Goal: Information Seeking & Learning: Find contact information

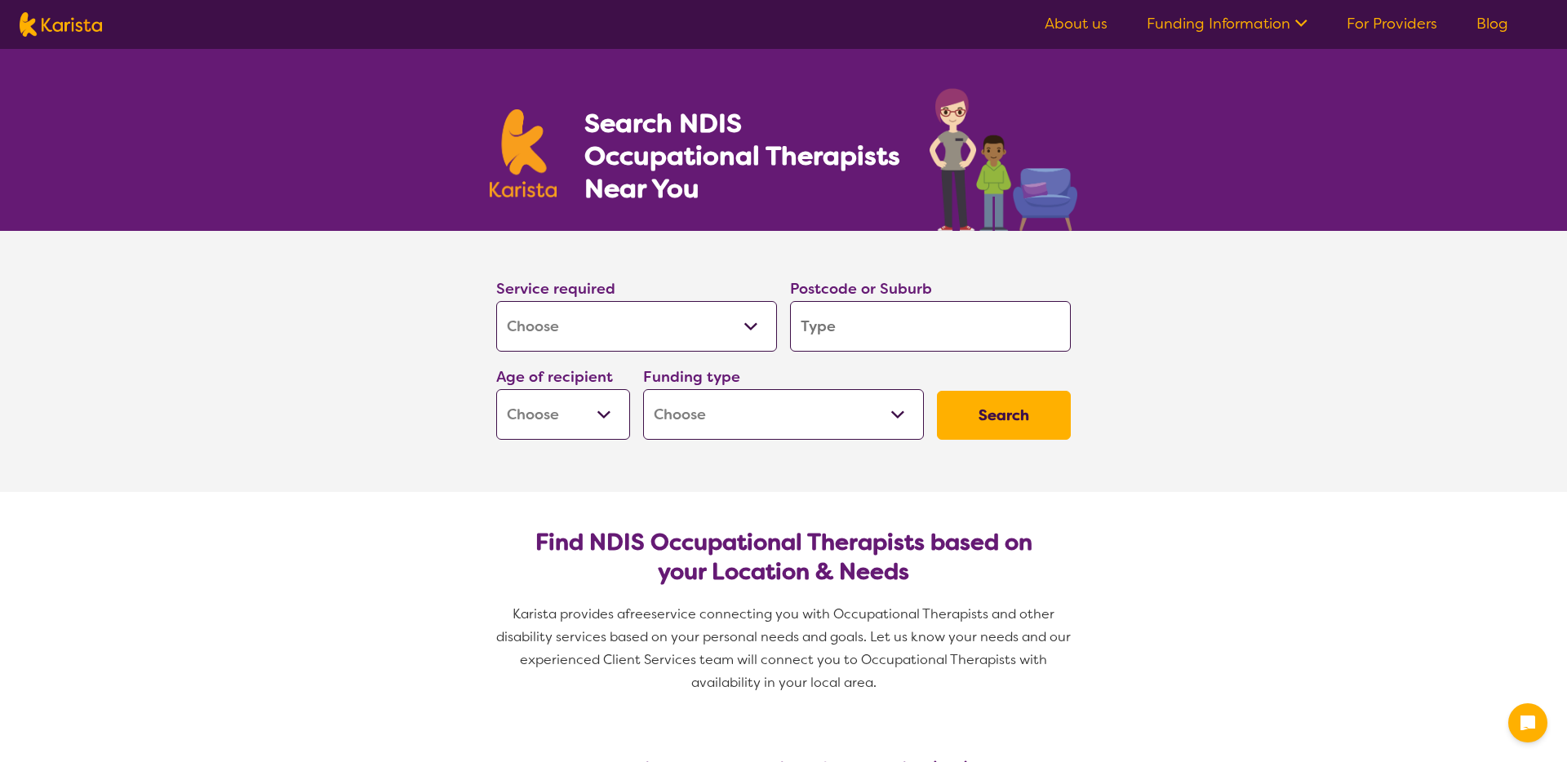
select select "[MEDICAL_DATA]"
click at [599, 318] on select "Allied Health Assistant Assessment ([MEDICAL_DATA] or [MEDICAL_DATA]) Behaviour…" at bounding box center [636, 326] width 281 height 51
click at [496, 301] on select "Allied Health Assistant Assessment ([MEDICAL_DATA] or [MEDICAL_DATA]) Behaviour…" at bounding box center [636, 326] width 281 height 51
click at [854, 326] on input "search" at bounding box center [930, 326] width 281 height 51
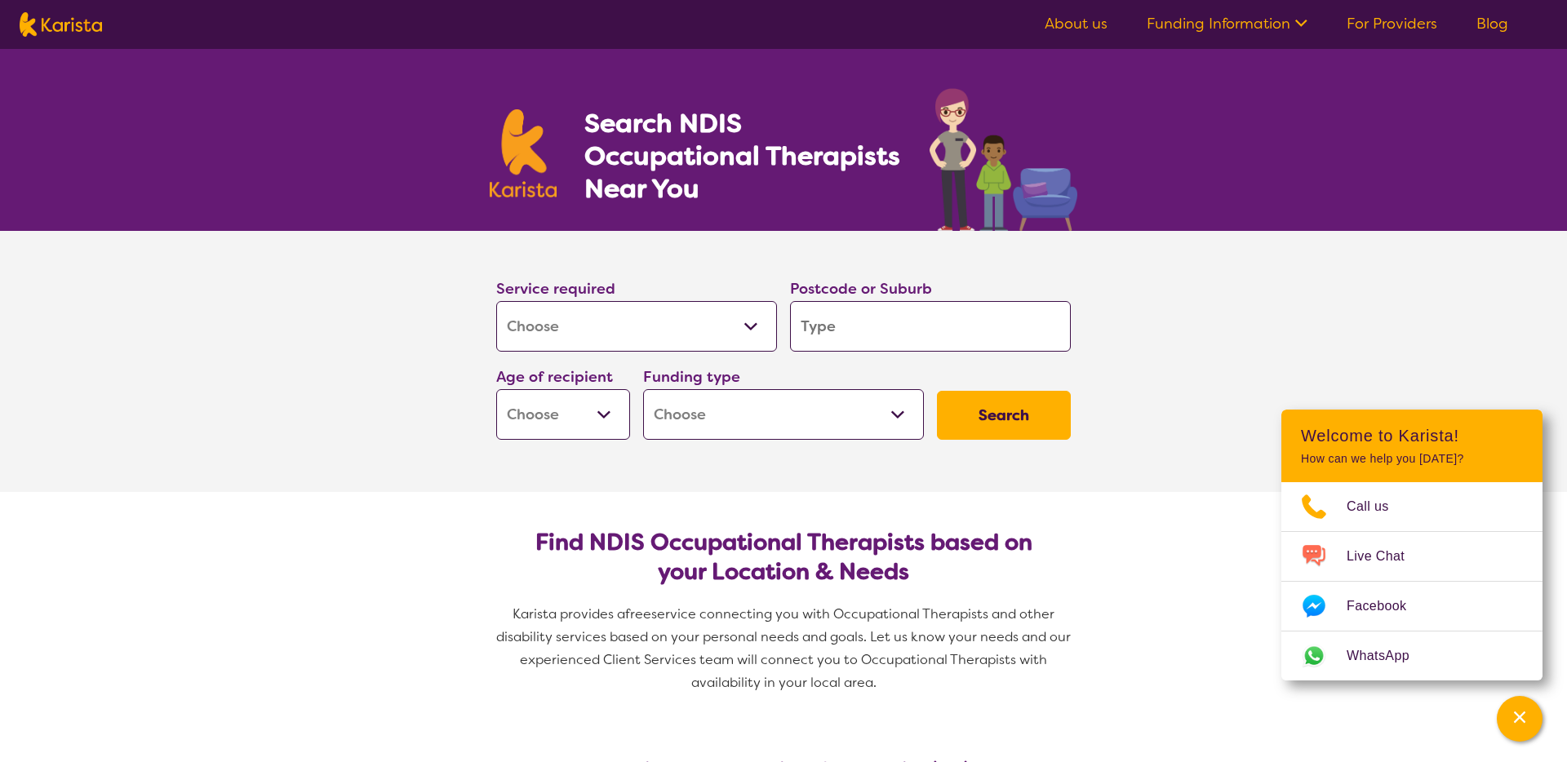
type input "2"
type input "21"
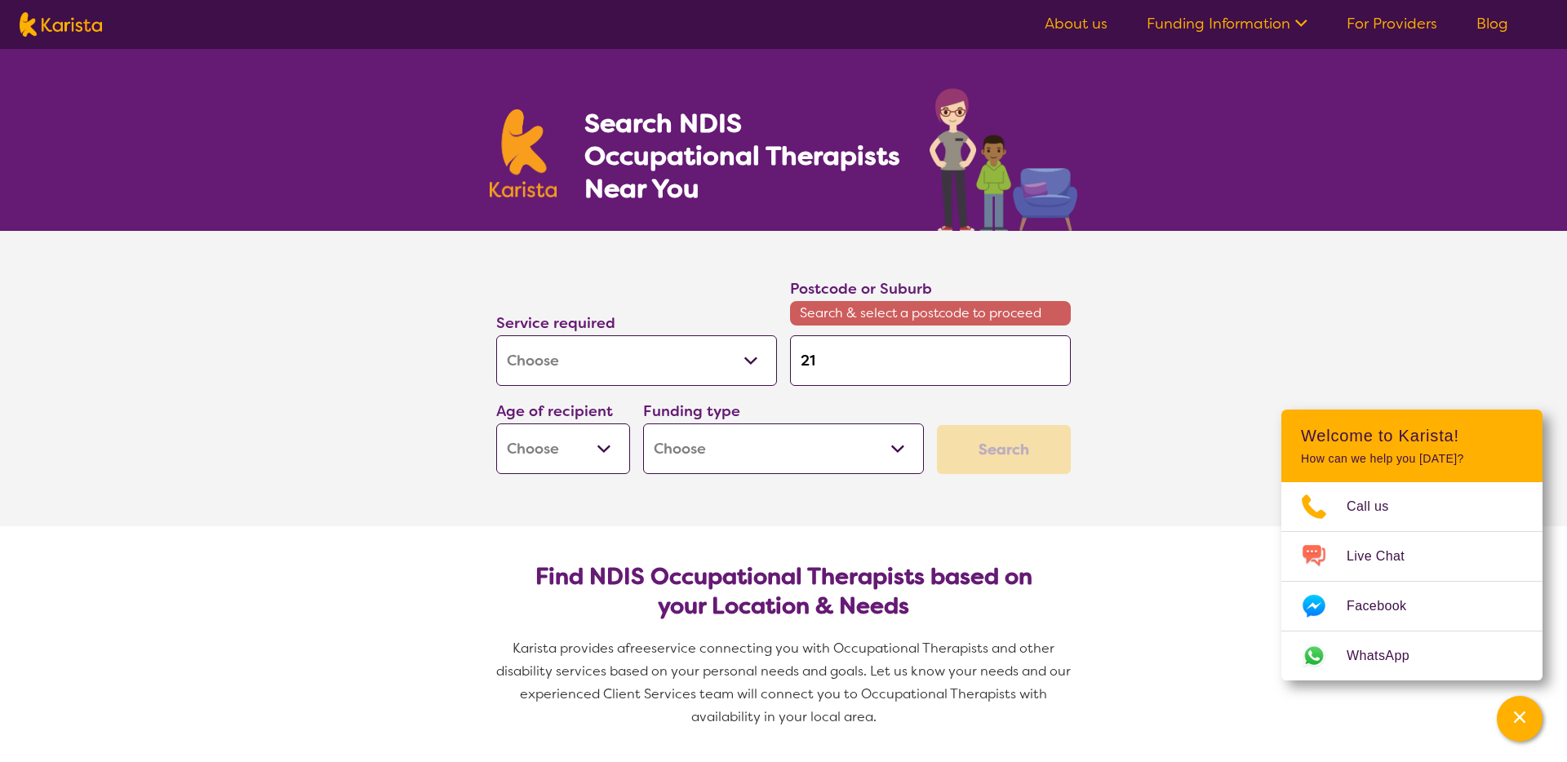
type input "215"
type input "2150"
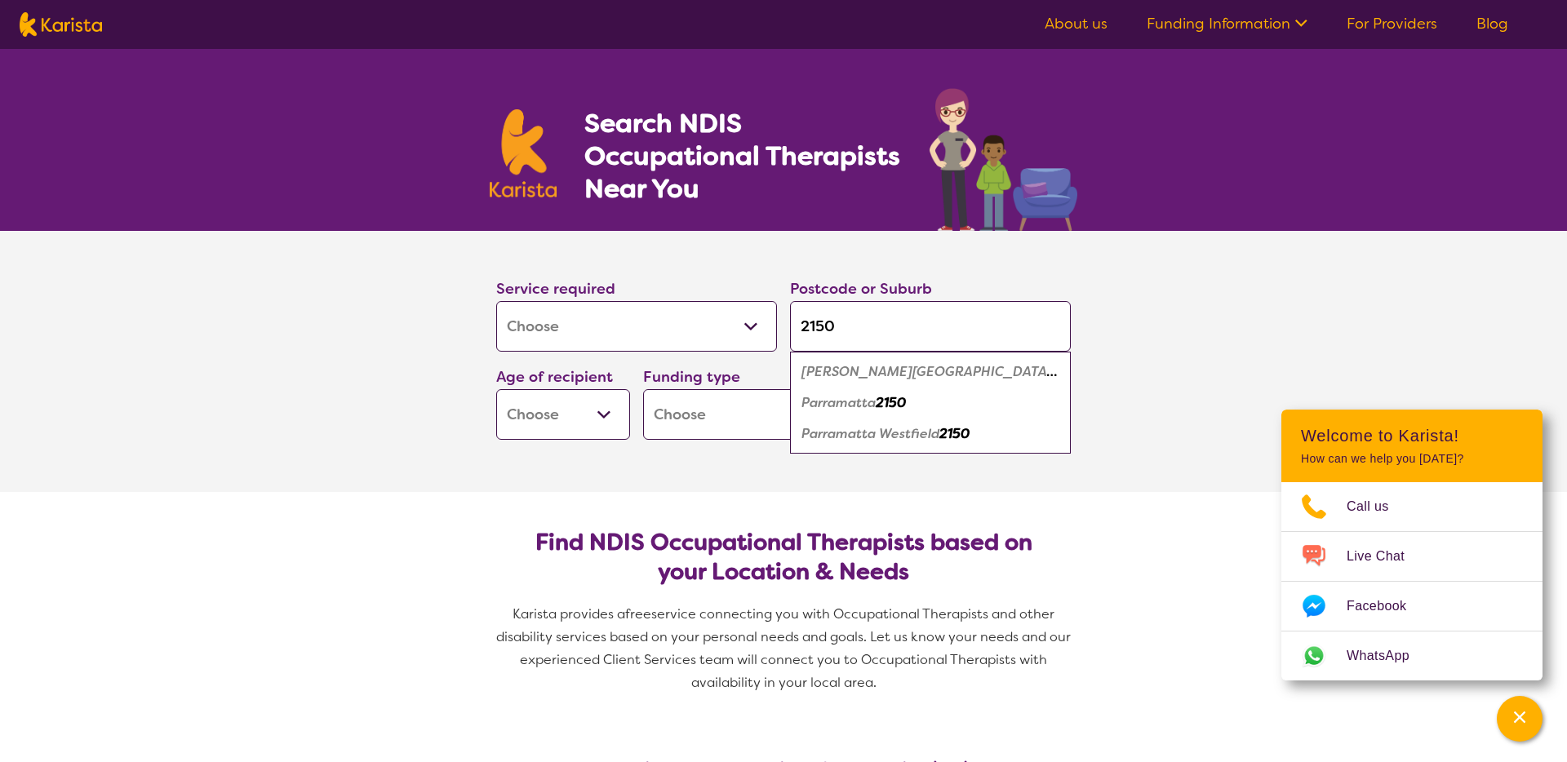
type input "2150"
click at [859, 404] on em "Parramatta" at bounding box center [838, 402] width 74 height 17
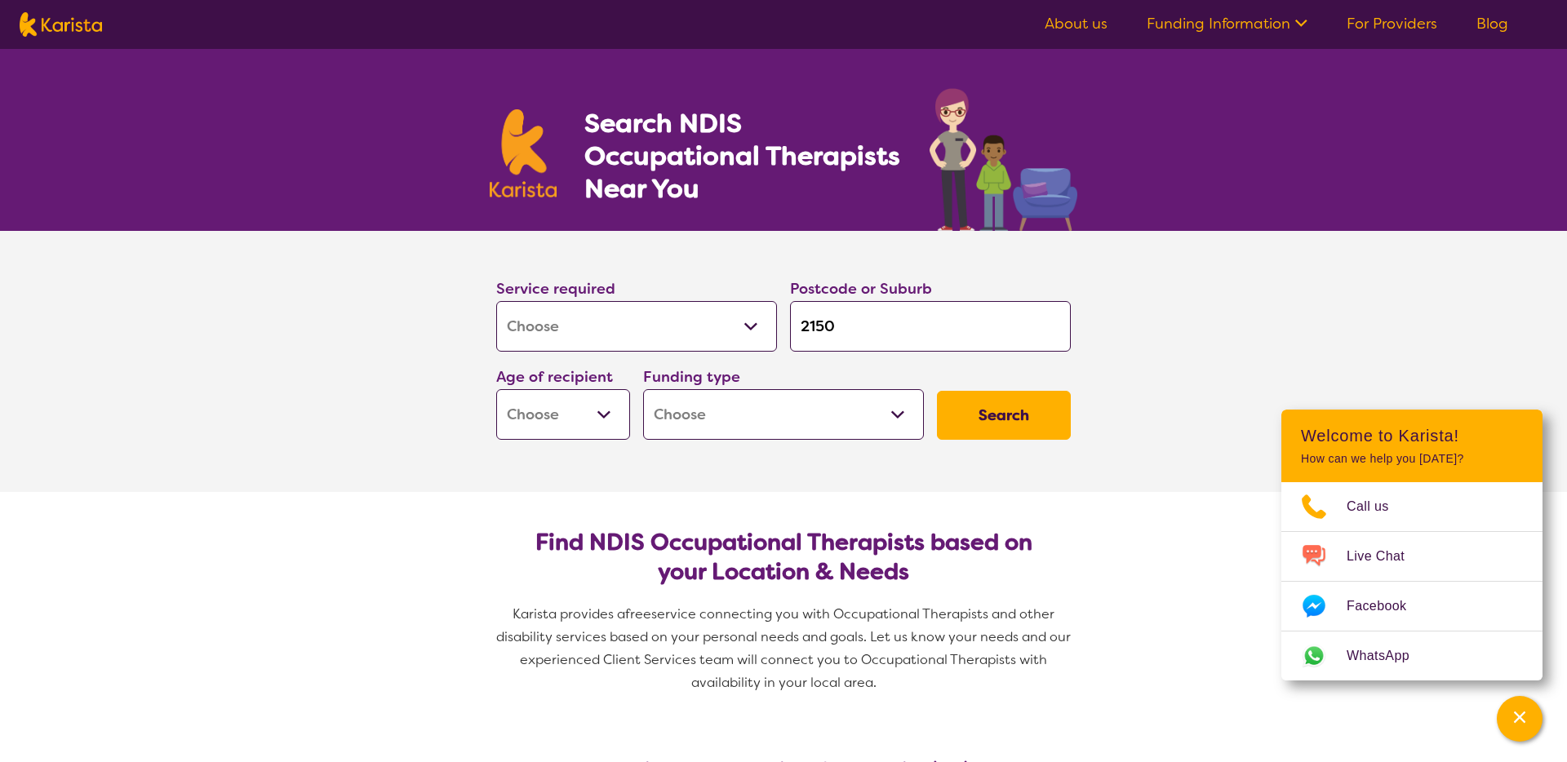
click at [560, 415] on select "Early Childhood - 0 to 9 Child - 10 to 11 Adolescent - 12 to 17 Adult - 18 to 6…" at bounding box center [563, 414] width 134 height 51
select select "AS"
click at [496, 389] on select "Early Childhood - 0 to 9 Child - 10 to 11 Adolescent - 12 to 17 Adult - 18 to 6…" at bounding box center [563, 414] width 134 height 51
select select "AS"
click at [696, 436] on select "Home Care Package (HCP) National Disability Insurance Scheme (NDIS) I don't know" at bounding box center [783, 414] width 281 height 51
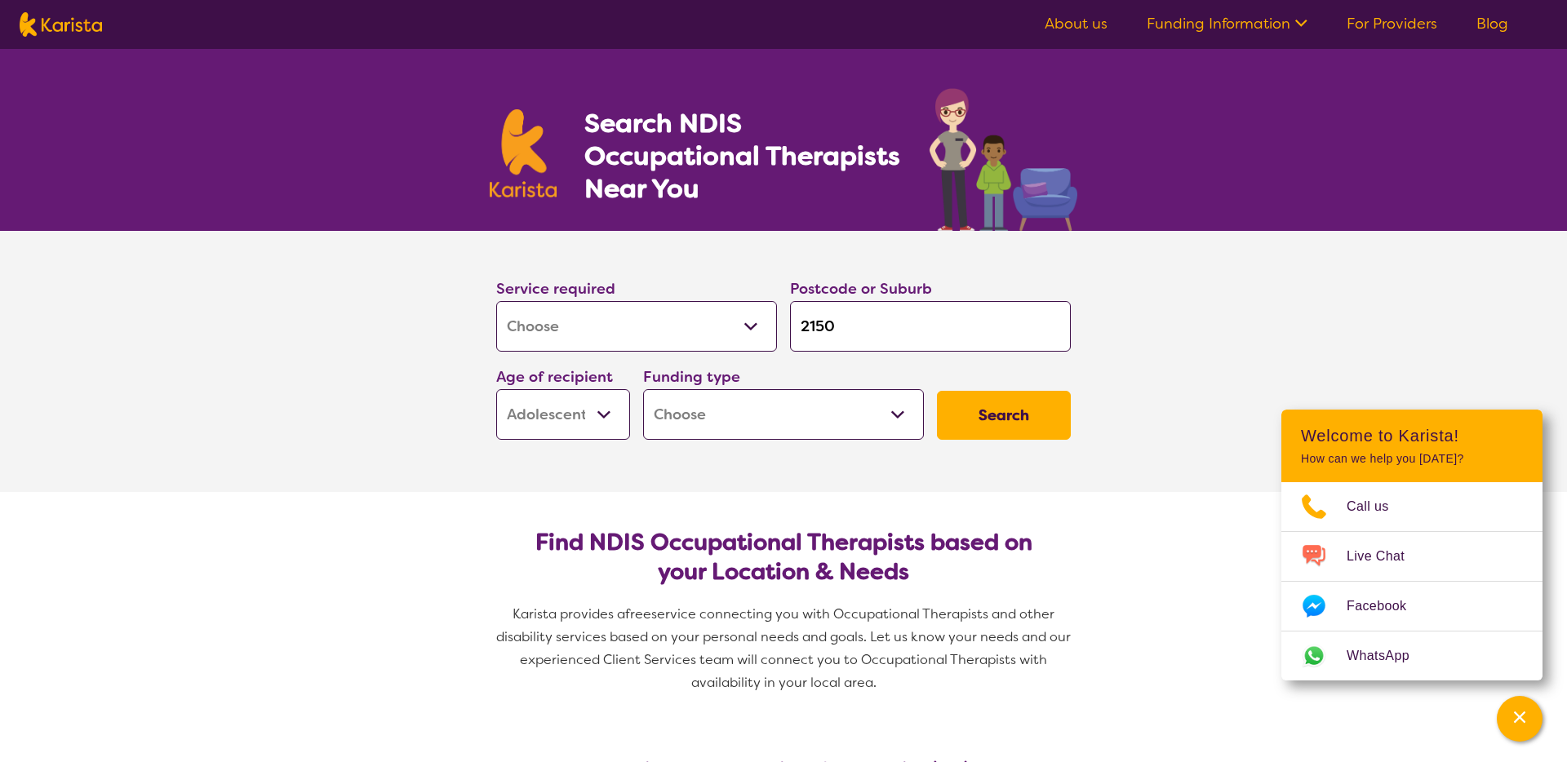
select select "NDIS"
click at [643, 389] on select "Home Care Package (HCP) National Disability Insurance Scheme (NDIS) I don't know" at bounding box center [783, 414] width 281 height 51
select select "NDIS"
click at [1036, 405] on button "Search" at bounding box center [1004, 415] width 134 height 49
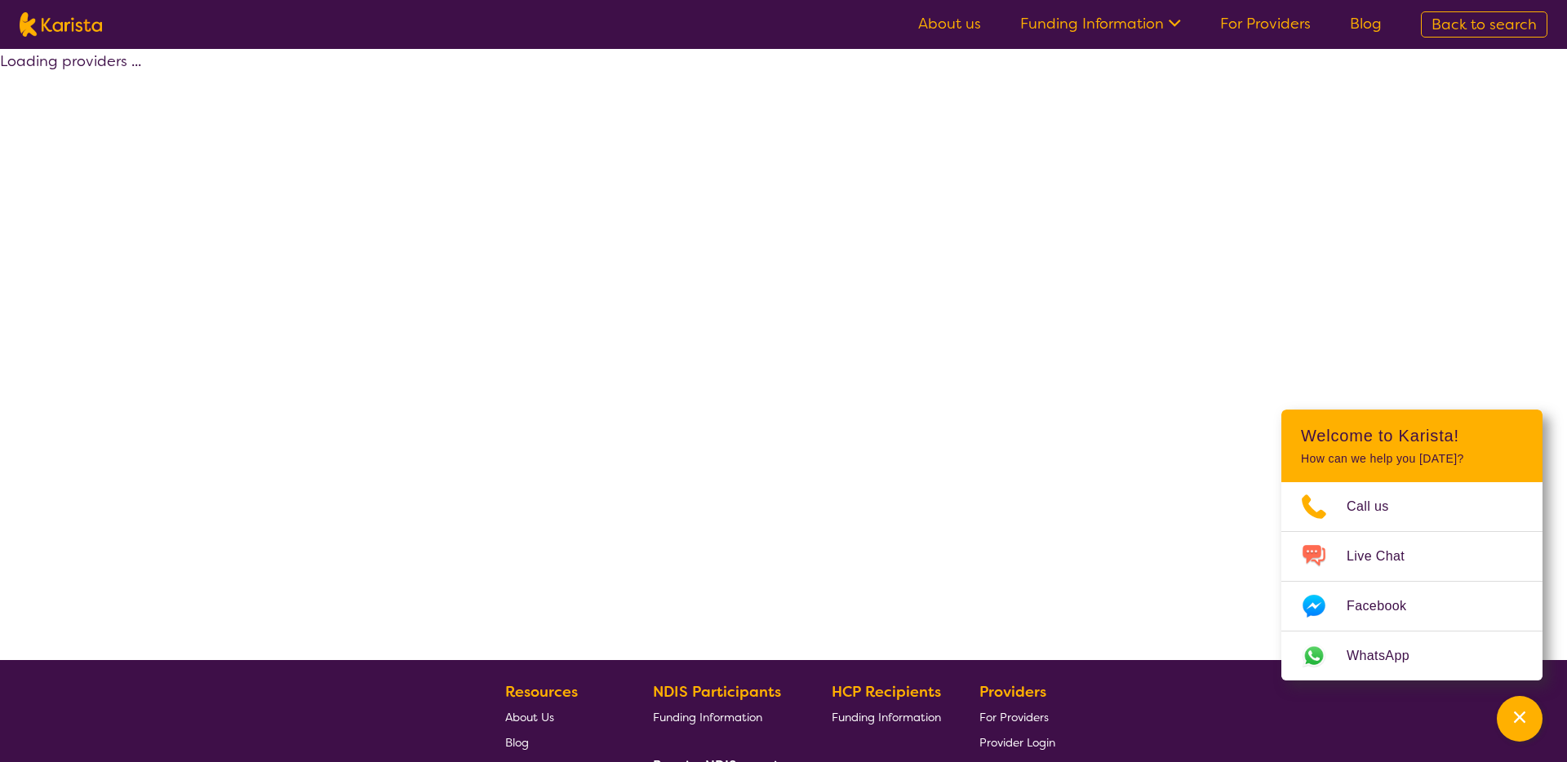
select select "by_score"
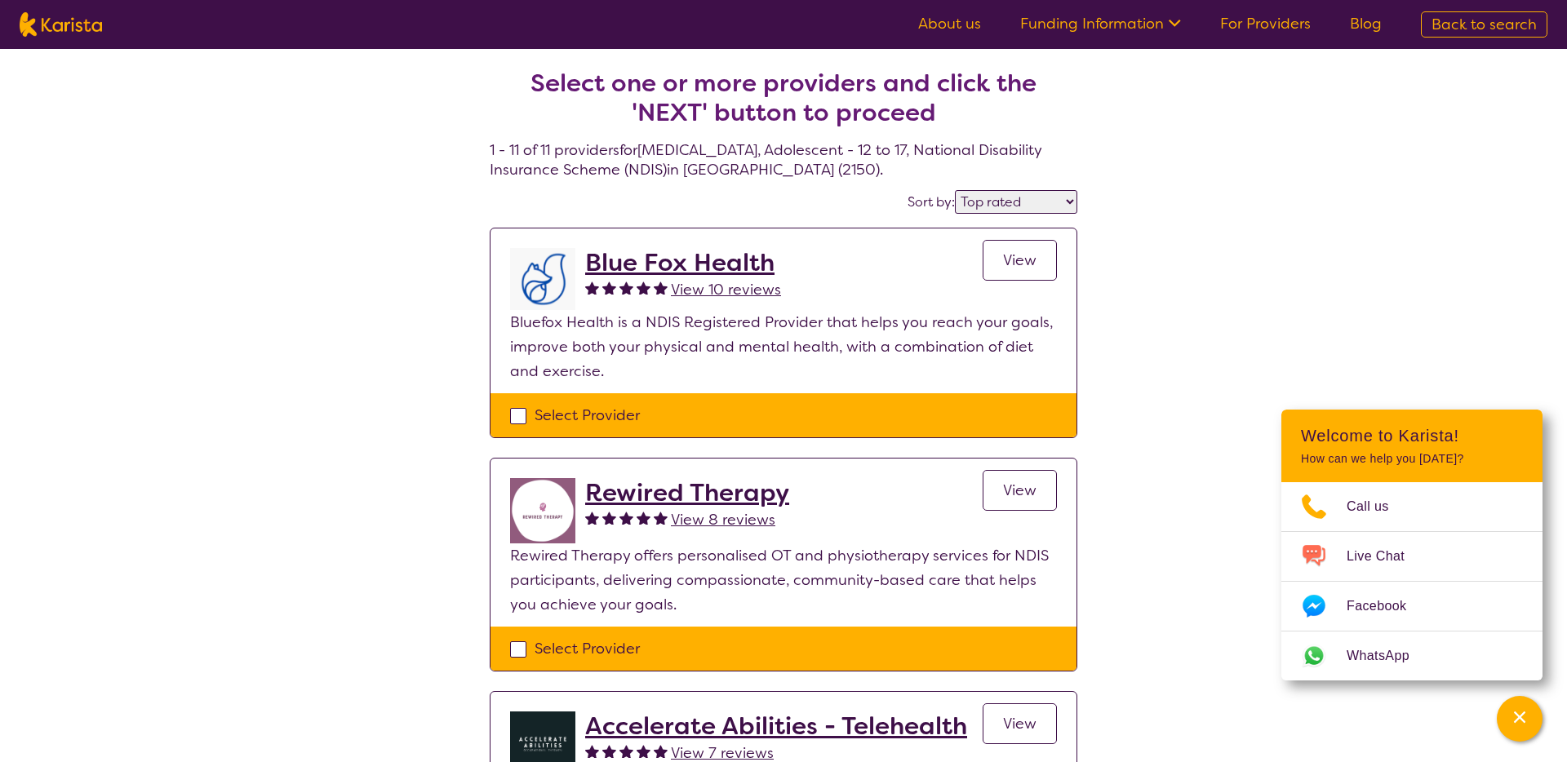
click at [666, 268] on h2 "Blue Fox Health" at bounding box center [683, 262] width 196 height 29
